Goal: Transaction & Acquisition: Purchase product/service

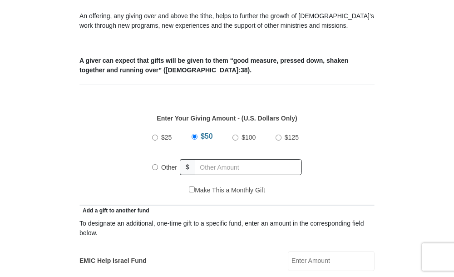
click at [156, 166] on input "Other" at bounding box center [155, 167] width 6 height 6
radio input "true"
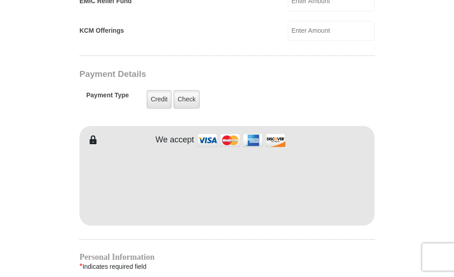
scroll to position [681, 0]
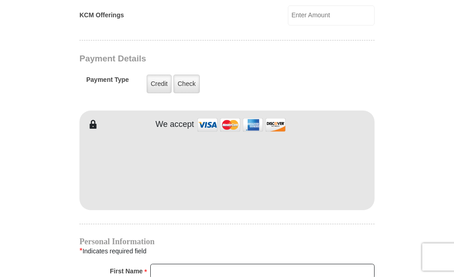
type input "170"
click at [40, 114] on form "[GEOGRAPHIC_DATA][DEMOGRAPHIC_DATA] Online Giving Because of gifts like yours, …" at bounding box center [227, 7] width 427 height 1305
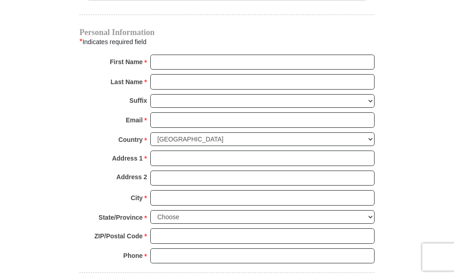
scroll to position [908, 0]
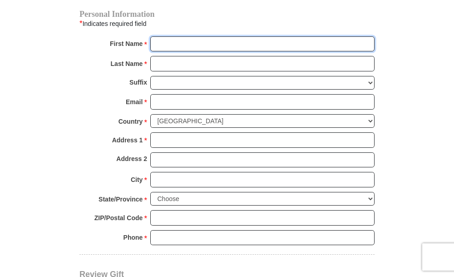
click at [157, 45] on input "First Name *" at bounding box center [262, 43] width 224 height 15
type input "[PERSON_NAME]"
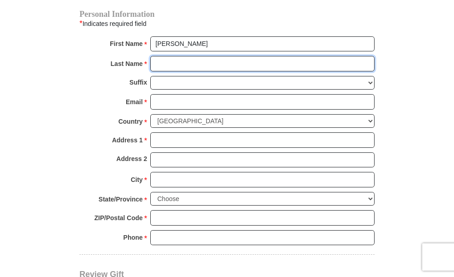
type input "Wilson"
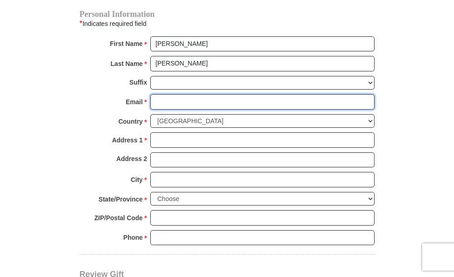
click at [166, 97] on input "Email *" at bounding box center [262, 101] width 224 height 15
type input "darcylw55@gmail.com"
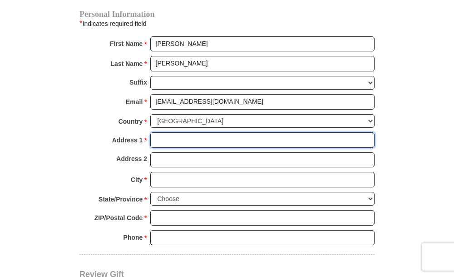
type input "1340 17th Ave"
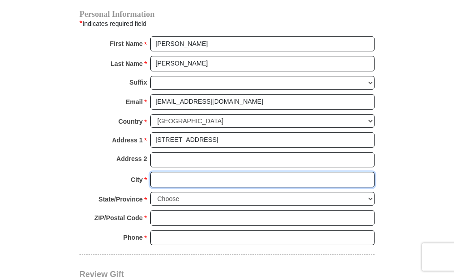
type input "Sidney"
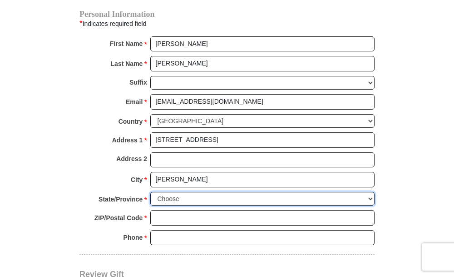
select select "NE"
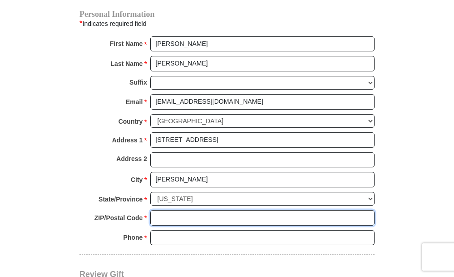
type input "69162-1922"
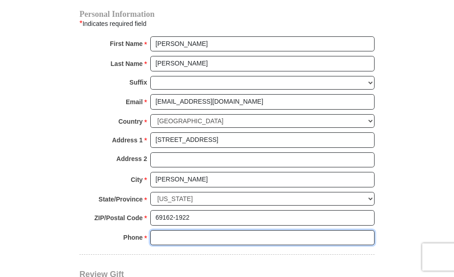
type input "3085660150"
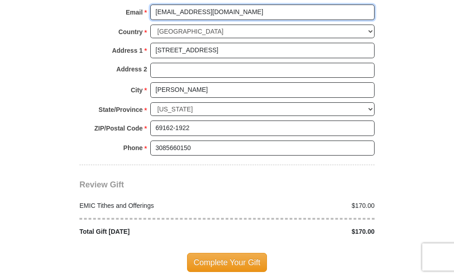
scroll to position [1044, 0]
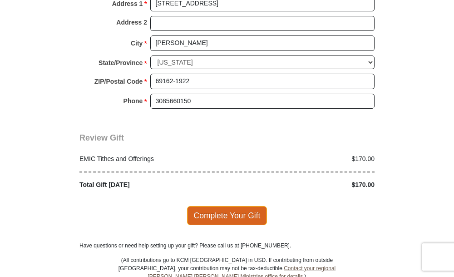
click at [222, 215] on span "Complete Your Gift" at bounding box center [227, 215] width 80 height 19
